Goal: Information Seeking & Learning: Learn about a topic

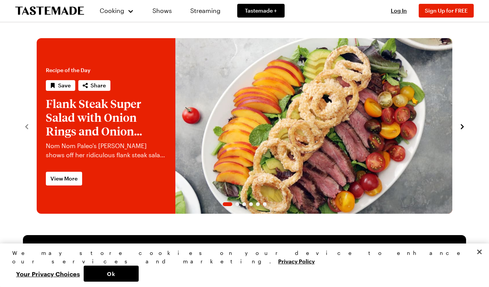
click at [162, 7] on link "Shows" at bounding box center [162, 10] width 35 height 21
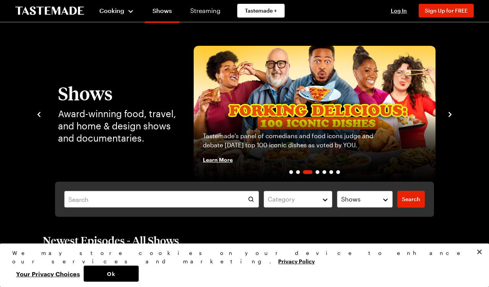
click at [118, 12] on span "Cooking" at bounding box center [111, 10] width 25 height 7
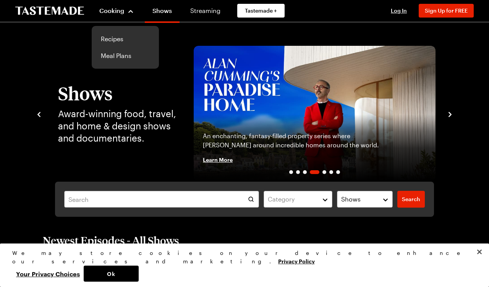
click at [112, 42] on link "Recipes" at bounding box center [125, 39] width 58 height 17
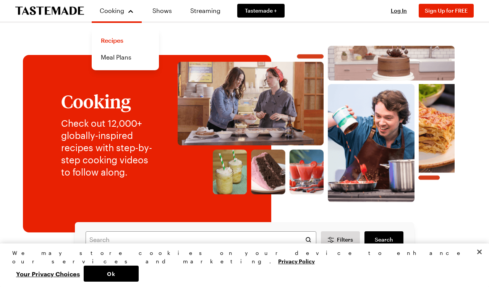
click at [112, 37] on link "Recipes" at bounding box center [125, 40] width 58 height 17
click at [131, 8] on div "Cooking" at bounding box center [116, 10] width 35 height 9
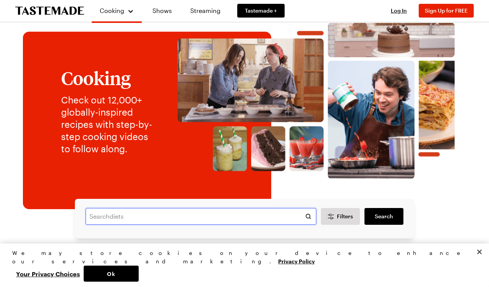
click at [178, 216] on input "text" at bounding box center [201, 216] width 231 height 17
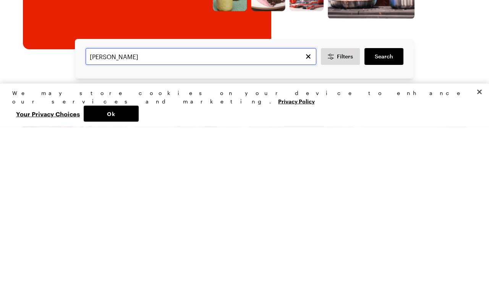
type input "[PERSON_NAME]"
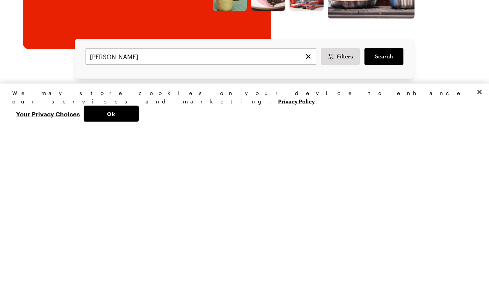
click at [391, 213] on span "Search" at bounding box center [384, 217] width 18 height 8
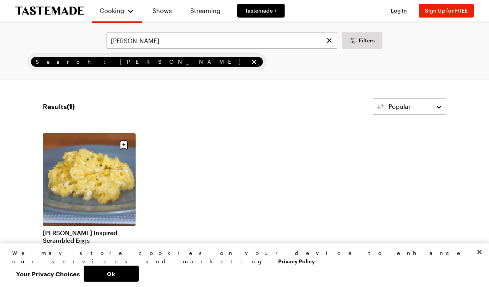
click at [91, 229] on link "[PERSON_NAME] Inspired Scrambled Eggs" at bounding box center [89, 236] width 93 height 15
